Goal: Find contact information: Find contact information

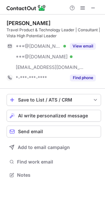
scroll to position [170, 105]
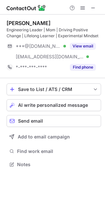
scroll to position [160, 105]
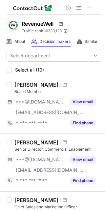
click at [63, 24] on span at bounding box center [60, 23] width 5 height 5
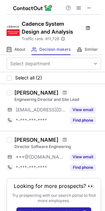
click at [90, 29] on span at bounding box center [88, 27] width 5 height 5
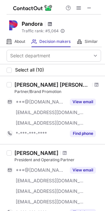
click at [50, 24] on span at bounding box center [49, 23] width 5 height 5
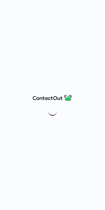
drag, startPoint x: 27, startPoint y: 155, endPoint x: 30, endPoint y: 162, distance: 7.4
click at [30, 162] on div at bounding box center [52, 105] width 105 height 210
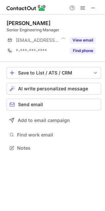
scroll to position [143, 105]
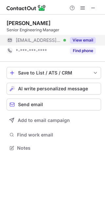
click at [82, 41] on button "View email" at bounding box center [83, 40] width 26 height 7
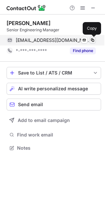
click at [96, 42] on button at bounding box center [93, 40] width 7 height 7
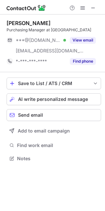
scroll to position [154, 105]
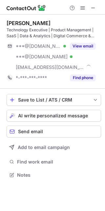
scroll to position [170, 105]
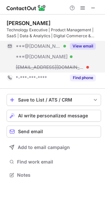
click at [77, 46] on button "View email" at bounding box center [83, 46] width 26 height 7
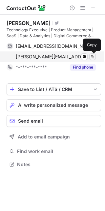
scroll to position [160, 105]
click at [94, 56] on span at bounding box center [92, 56] width 5 height 5
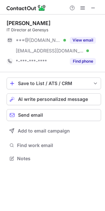
scroll to position [154, 105]
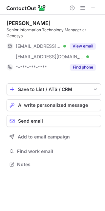
scroll to position [160, 105]
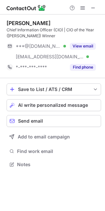
scroll to position [160, 105]
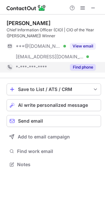
click at [75, 63] on div "Find phone" at bounding box center [81, 67] width 30 height 11
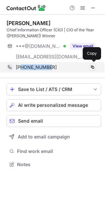
drag, startPoint x: 63, startPoint y: 67, endPoint x: 21, endPoint y: 69, distance: 41.9
click at [21, 69] on div "[PHONE_NUMBER]" at bounding box center [56, 67] width 80 height 6
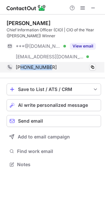
copy span "5122841057"
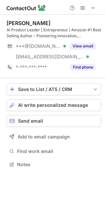
scroll to position [160, 105]
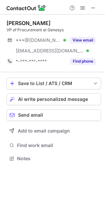
scroll to position [154, 105]
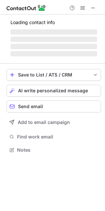
scroll to position [175, 105]
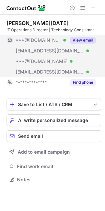
click at [81, 36] on div "View email" at bounding box center [81, 40] width 30 height 11
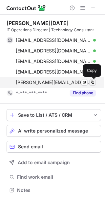
click at [93, 85] on span at bounding box center [92, 82] width 5 height 5
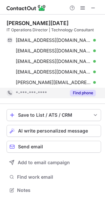
click at [75, 96] on button "Find phone" at bounding box center [83, 93] width 26 height 7
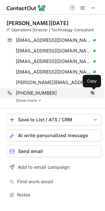
click at [92, 94] on span at bounding box center [92, 92] width 5 height 5
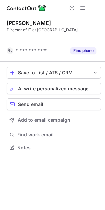
scroll to position [133, 105]
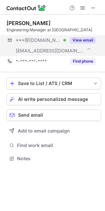
scroll to position [154, 105]
click at [78, 42] on button "View email" at bounding box center [83, 40] width 26 height 7
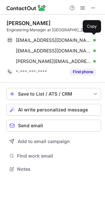
scroll to position [165, 105]
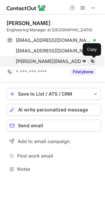
click at [93, 61] on span at bounding box center [92, 61] width 5 height 5
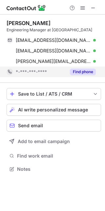
click at [83, 73] on button "Find phone" at bounding box center [83, 72] width 26 height 7
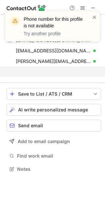
scroll to position [154, 105]
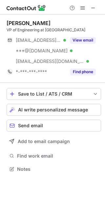
scroll to position [165, 105]
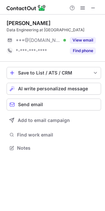
scroll to position [143, 105]
